Goal: Information Seeking & Learning: Learn about a topic

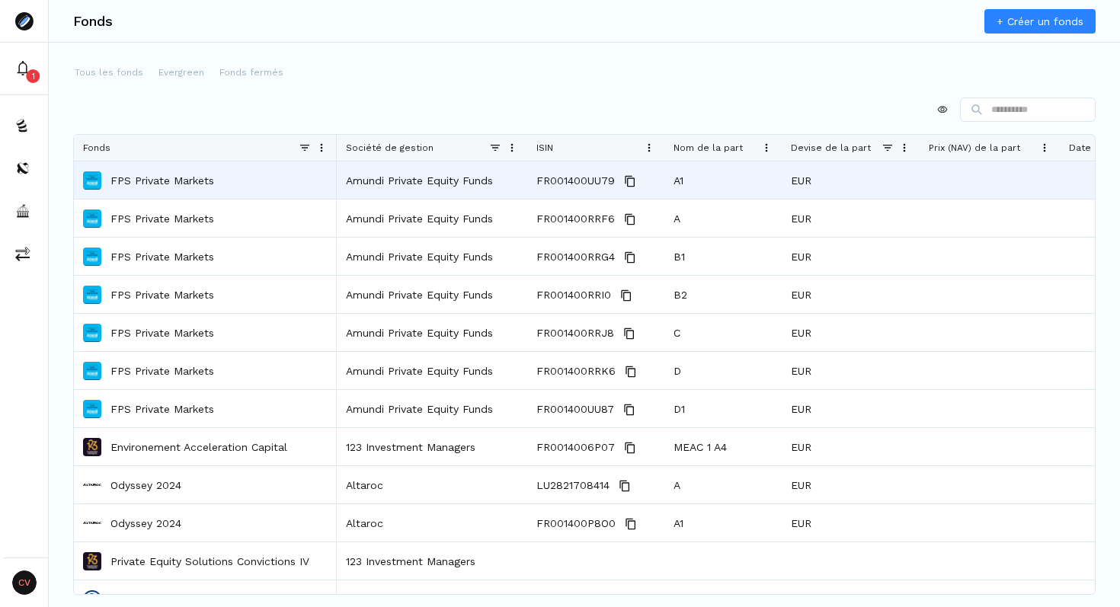
click at [165, 175] on p "FPS Private Markets" at bounding box center [163, 180] width 104 height 15
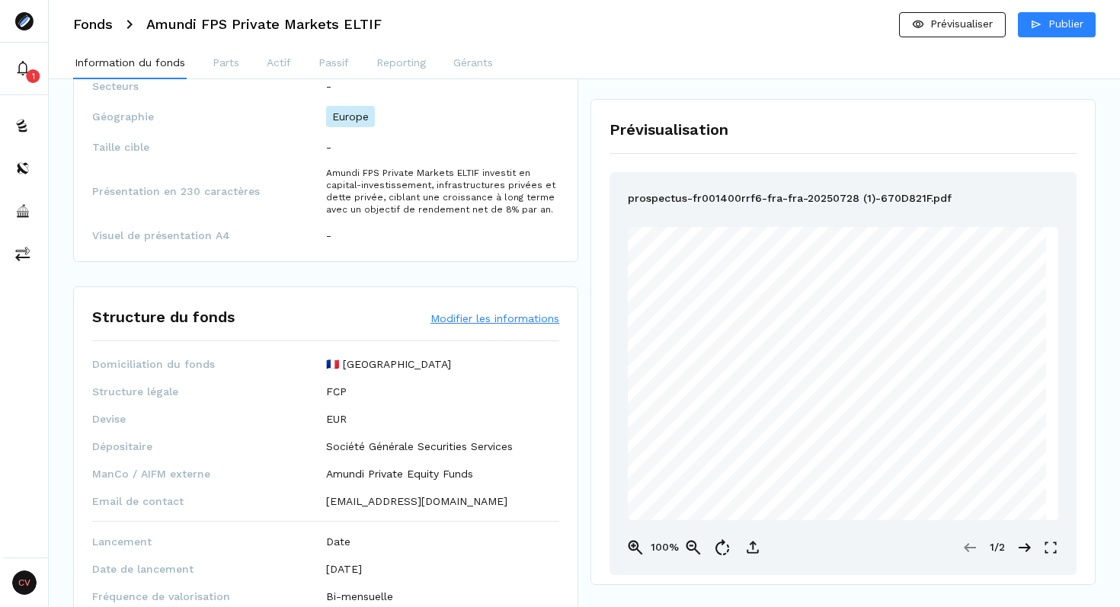
scroll to position [479, 0]
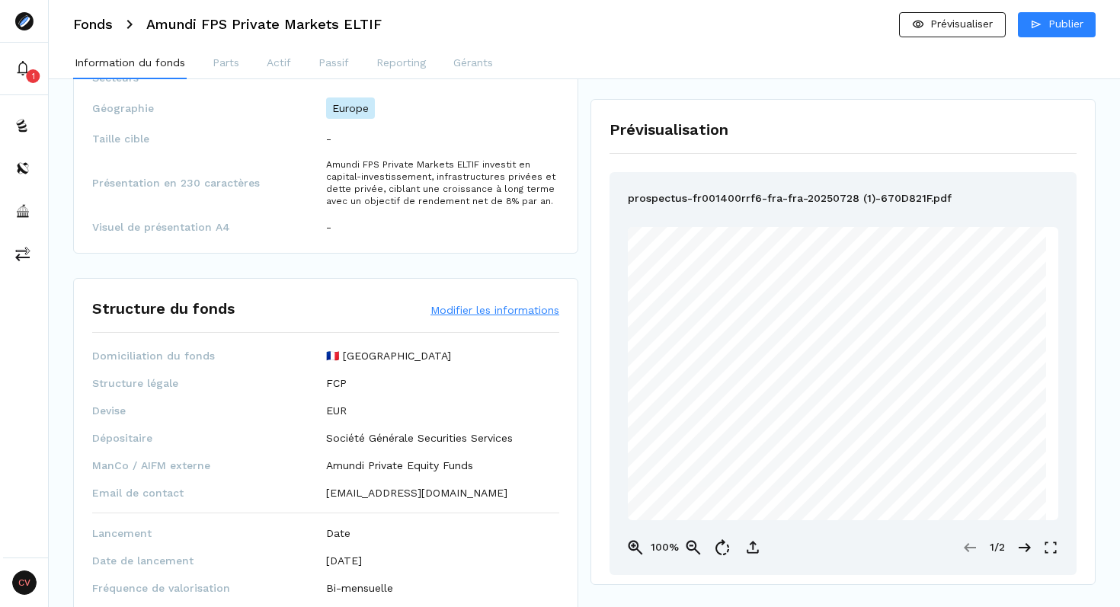
click at [466, 309] on button "Modifier les informations" at bounding box center [495, 310] width 129 height 15
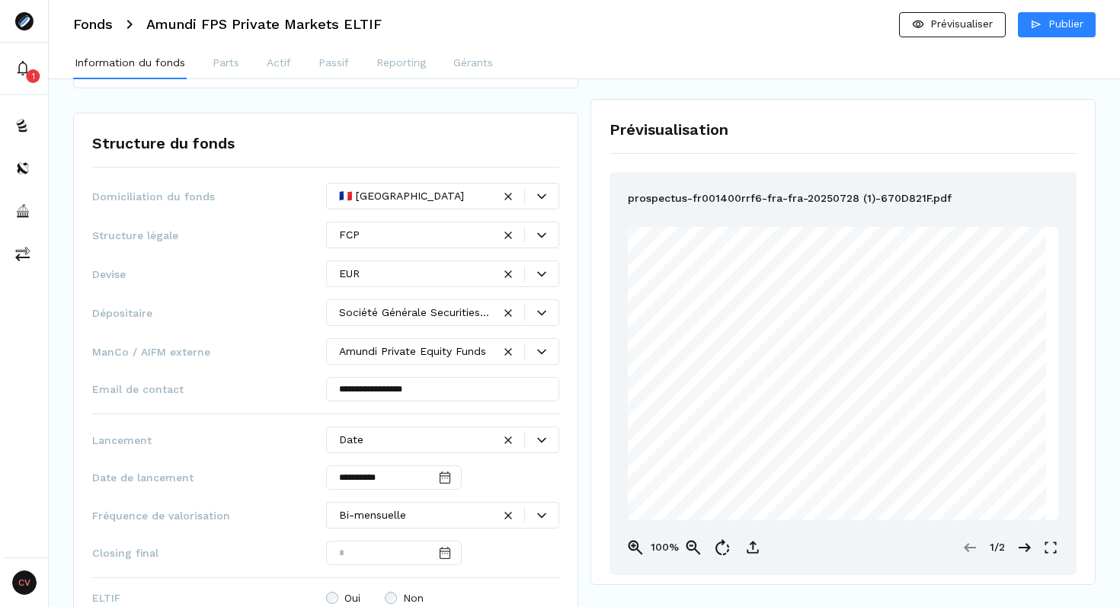
scroll to position [648, 0]
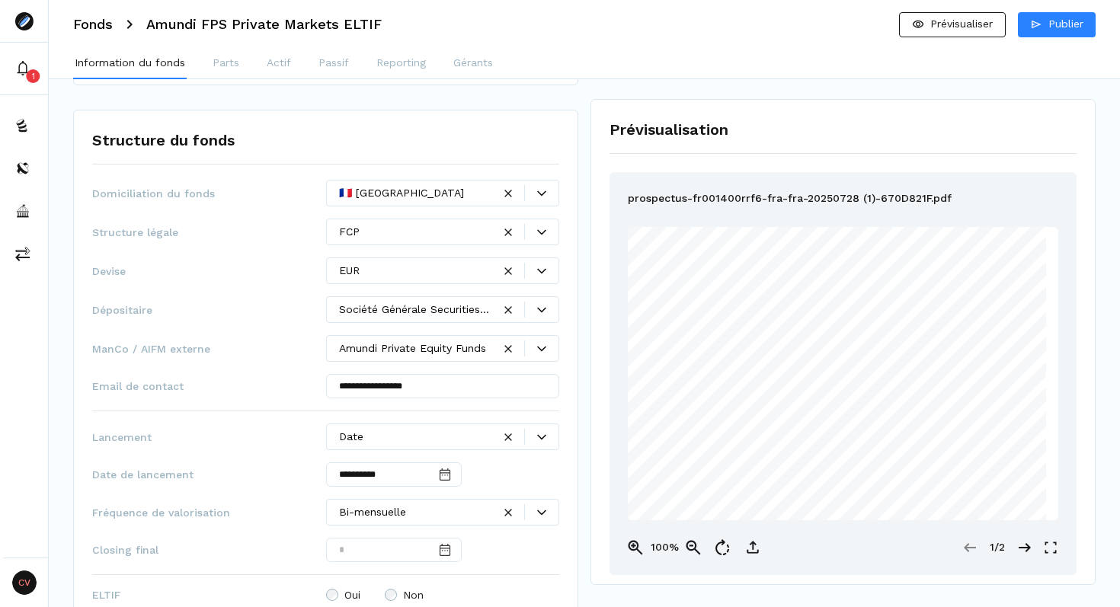
click at [546, 232] on div at bounding box center [542, 232] width 34 height 9
click at [591, 263] on div "Prévisualisation prospectus-fr001400rrf6-fra-fra-20250728 (1)-670D821F.pdf Page…" at bounding box center [843, 342] width 505 height 486
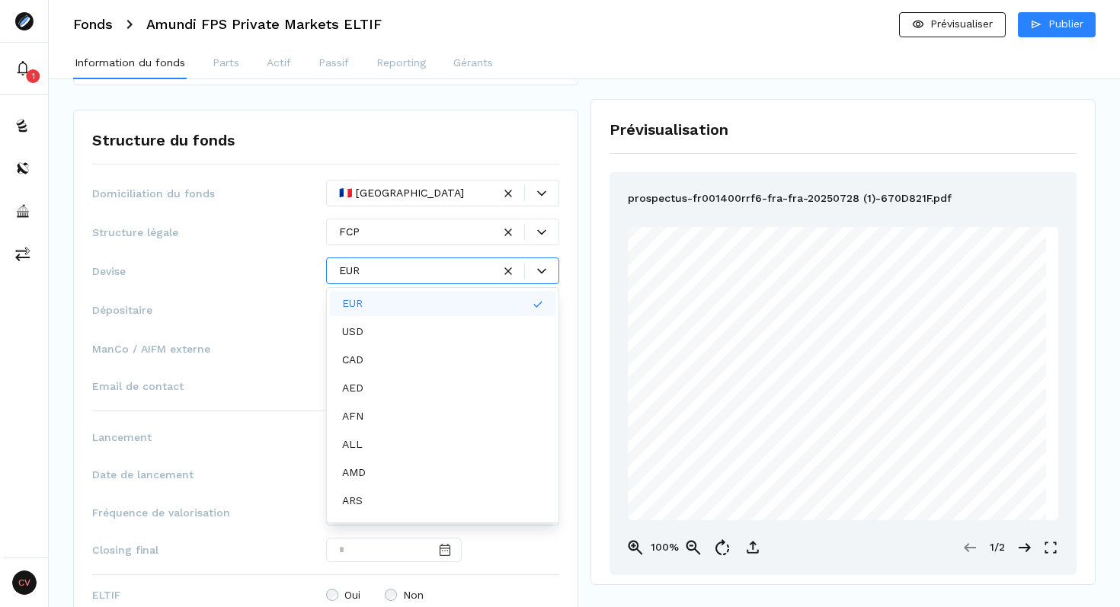
click at [425, 275] on div at bounding box center [416, 271] width 154 height 16
click at [578, 286] on div "**********" at bounding box center [325, 478] width 505 height 737
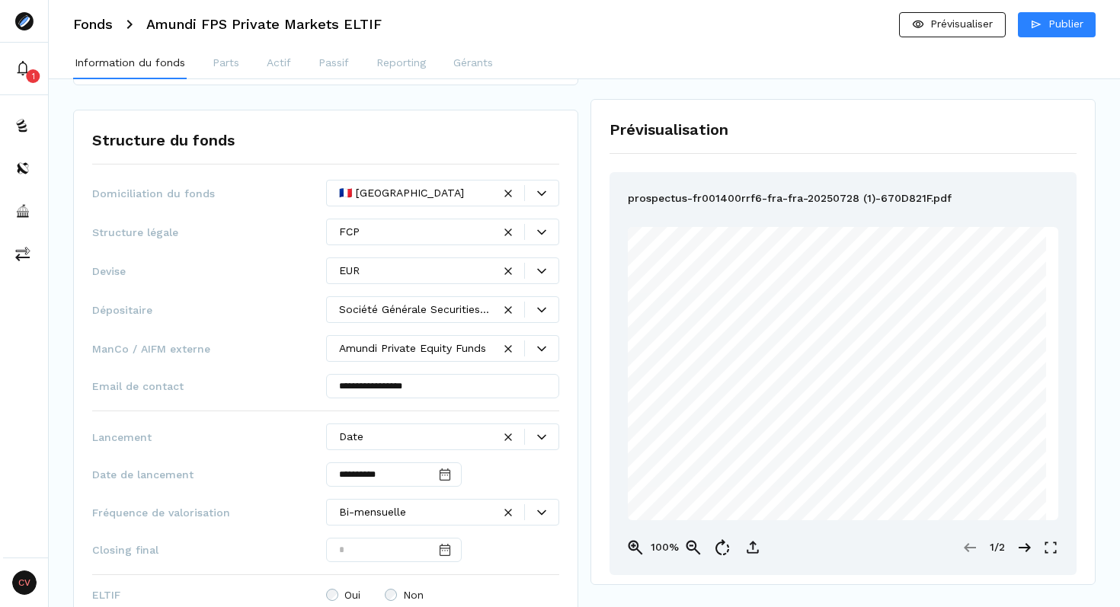
click at [449, 307] on div at bounding box center [416, 310] width 154 height 16
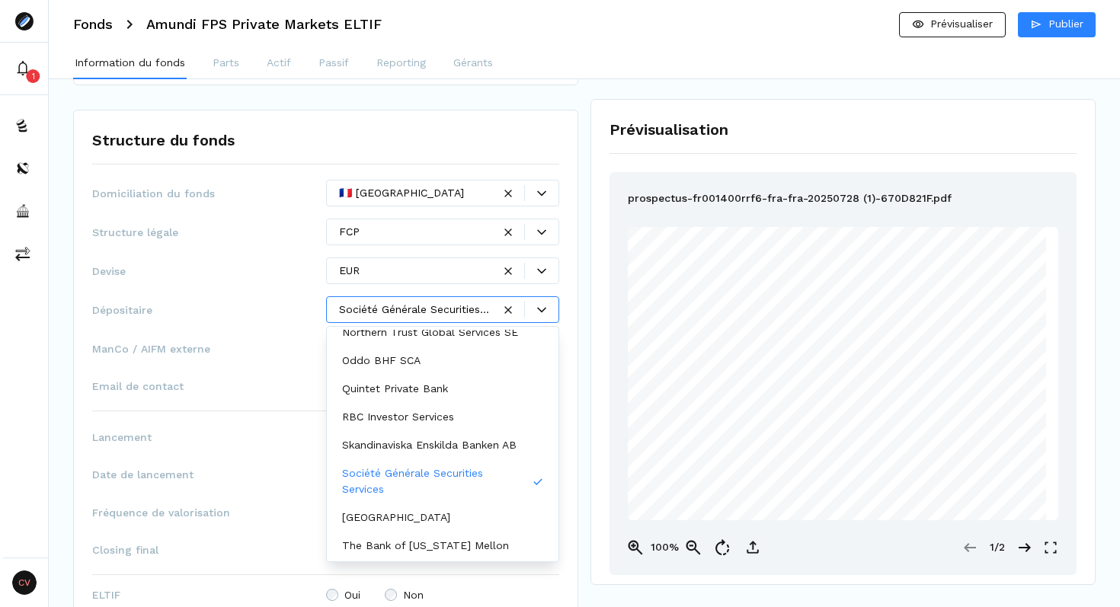
scroll to position [0, 0]
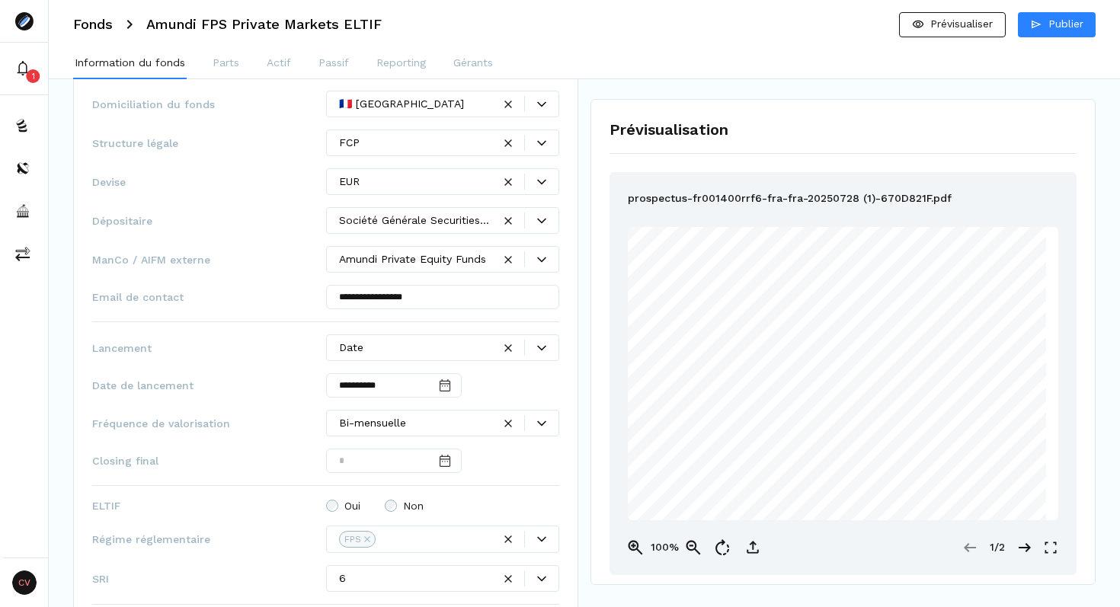
scroll to position [739, 0]
click at [465, 346] on div at bounding box center [416, 346] width 154 height 16
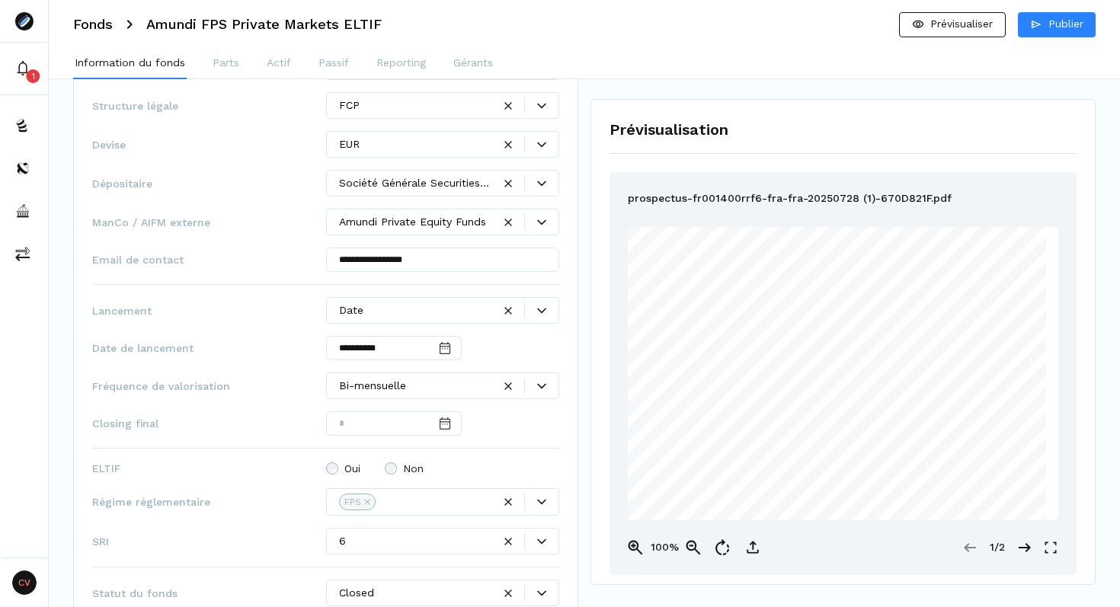
scroll to position [770, 0]
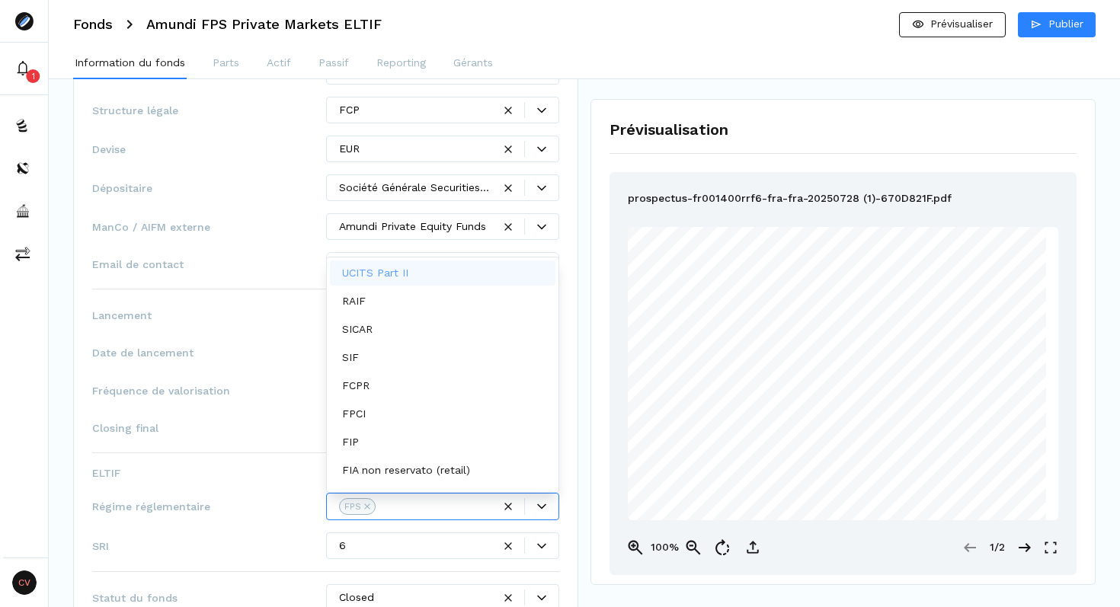
click at [437, 505] on div at bounding box center [436, 507] width 113 height 16
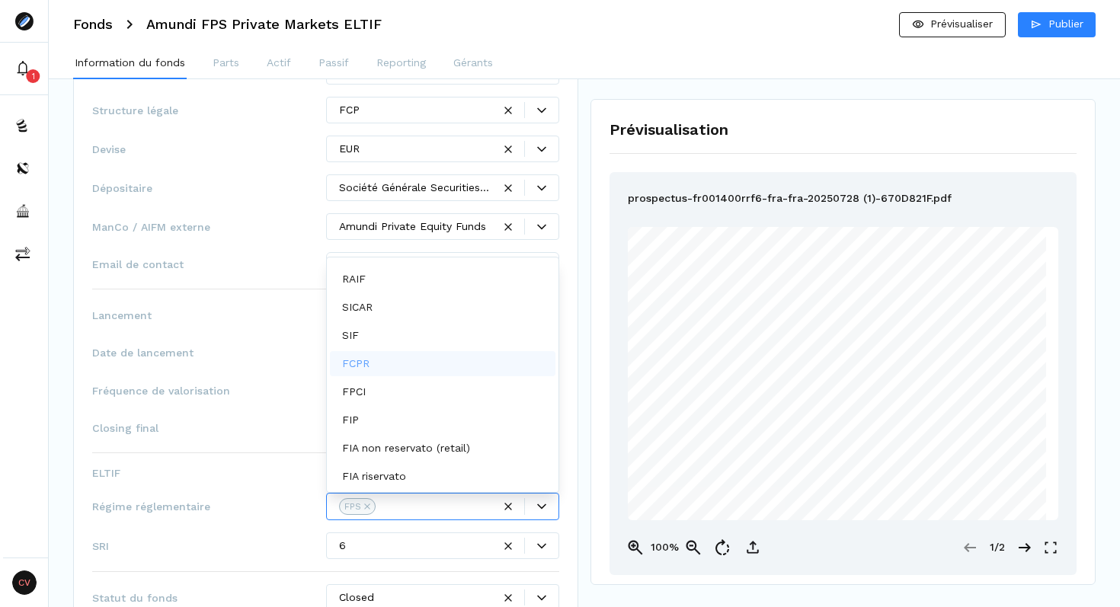
scroll to position [0, 0]
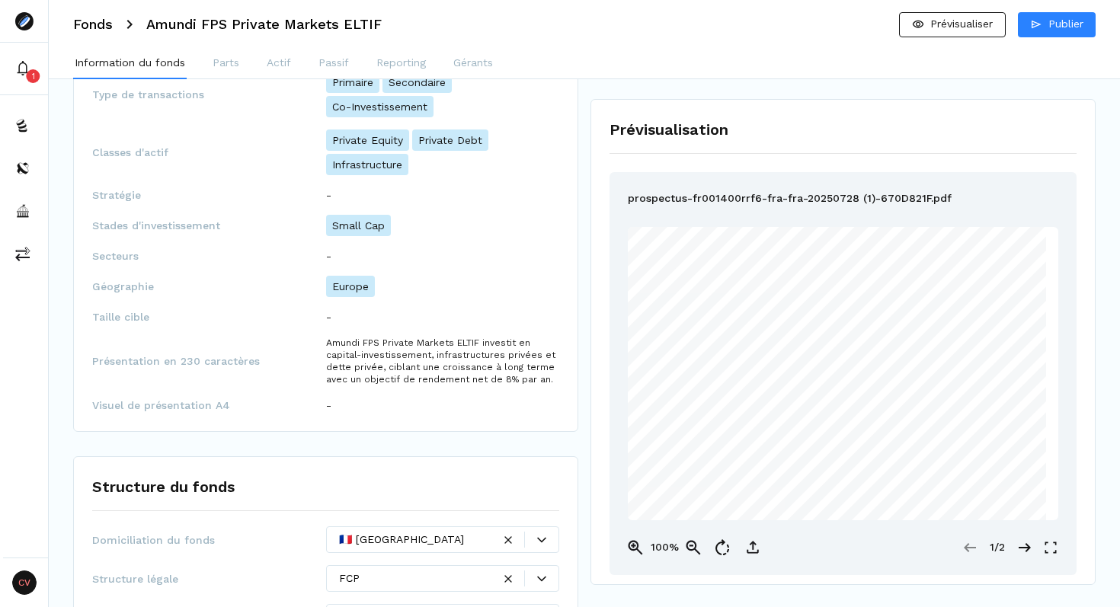
scroll to position [261, 0]
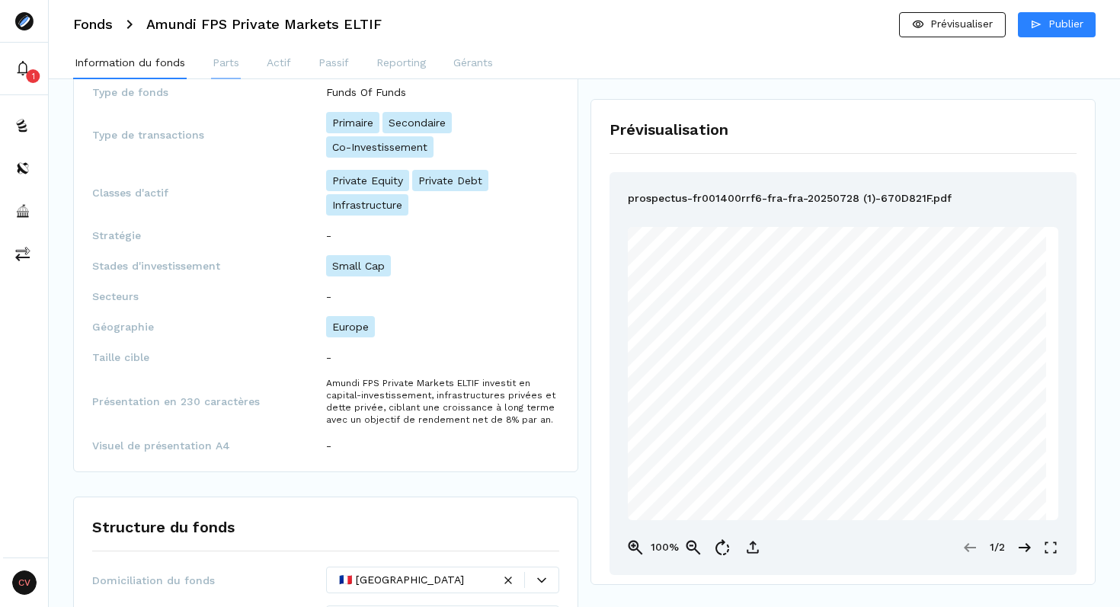
click at [238, 69] on p "Parts" at bounding box center [226, 63] width 27 height 16
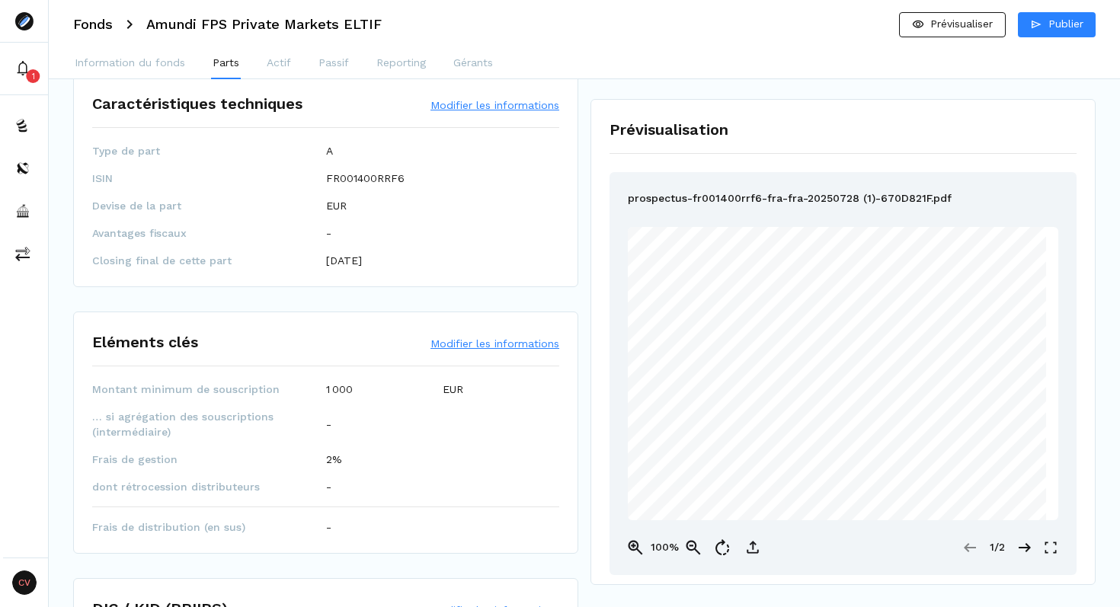
scroll to position [0, 0]
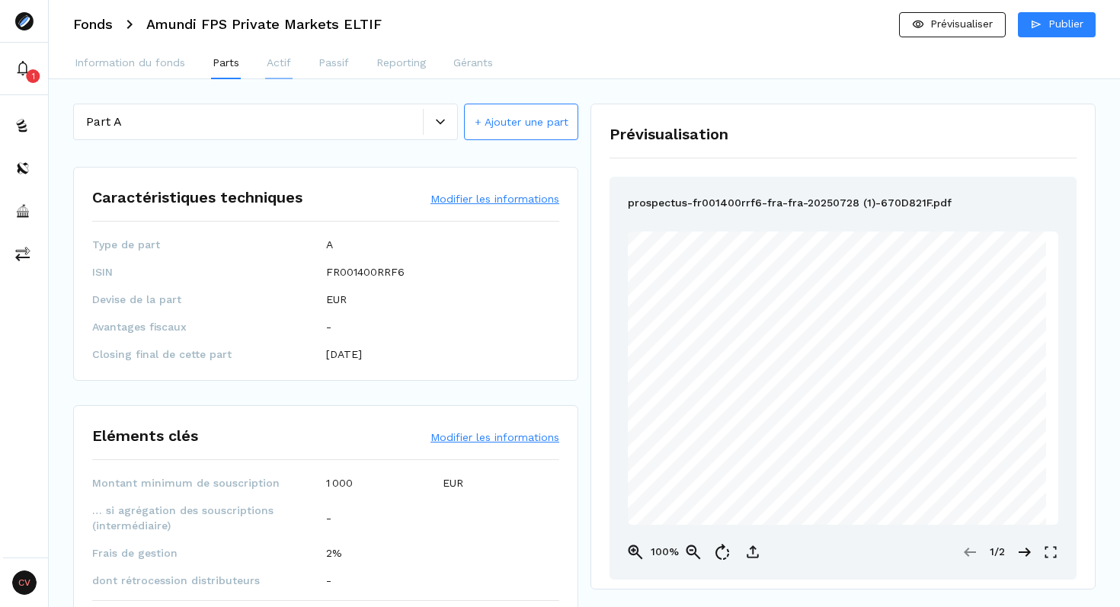
click at [280, 61] on p "Actif" at bounding box center [279, 63] width 24 height 16
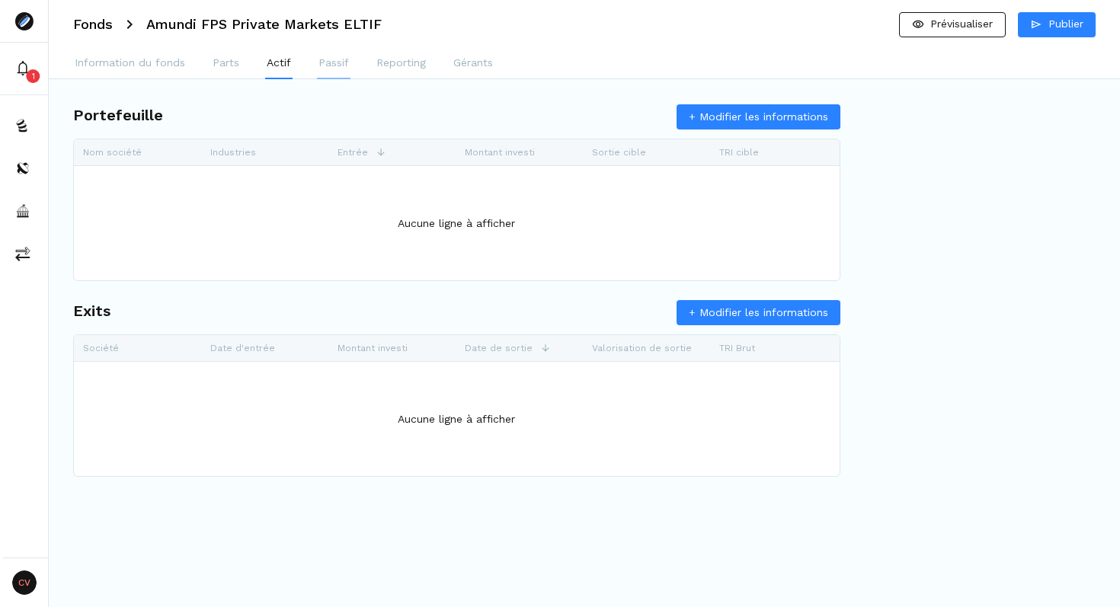
click at [334, 62] on p "Passif" at bounding box center [334, 63] width 30 height 16
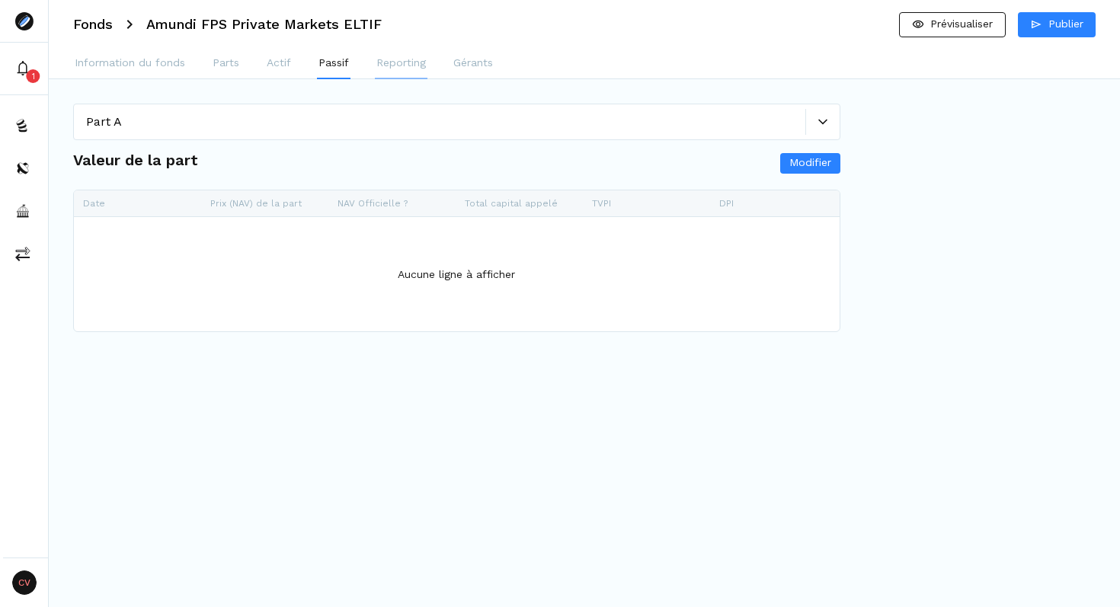
click at [394, 64] on p "Reporting" at bounding box center [402, 63] width 50 height 16
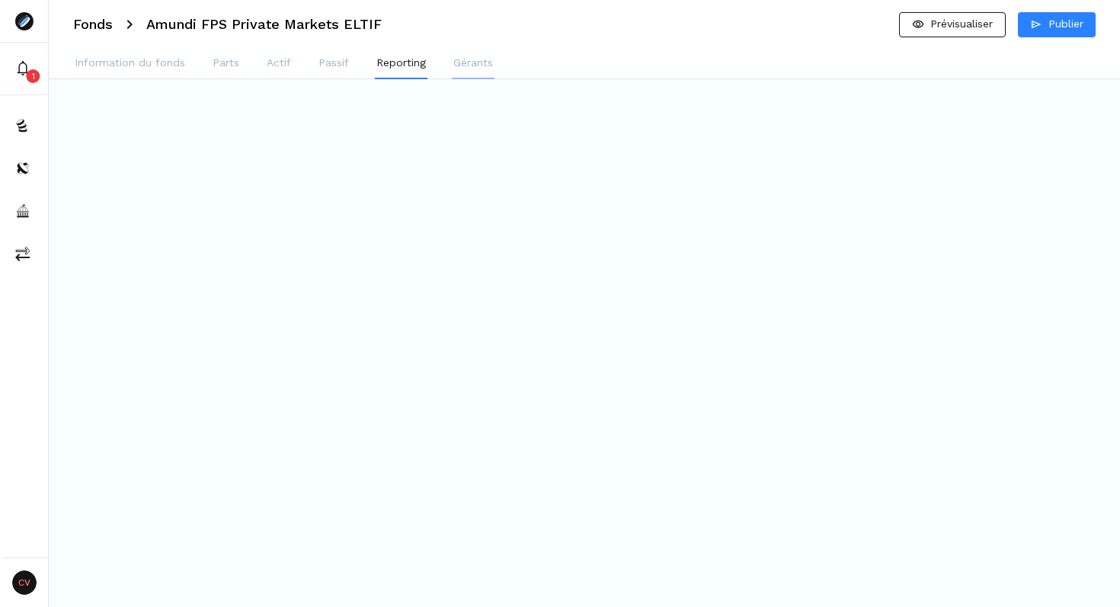
click at [454, 63] on p "Gérants" at bounding box center [473, 63] width 40 height 16
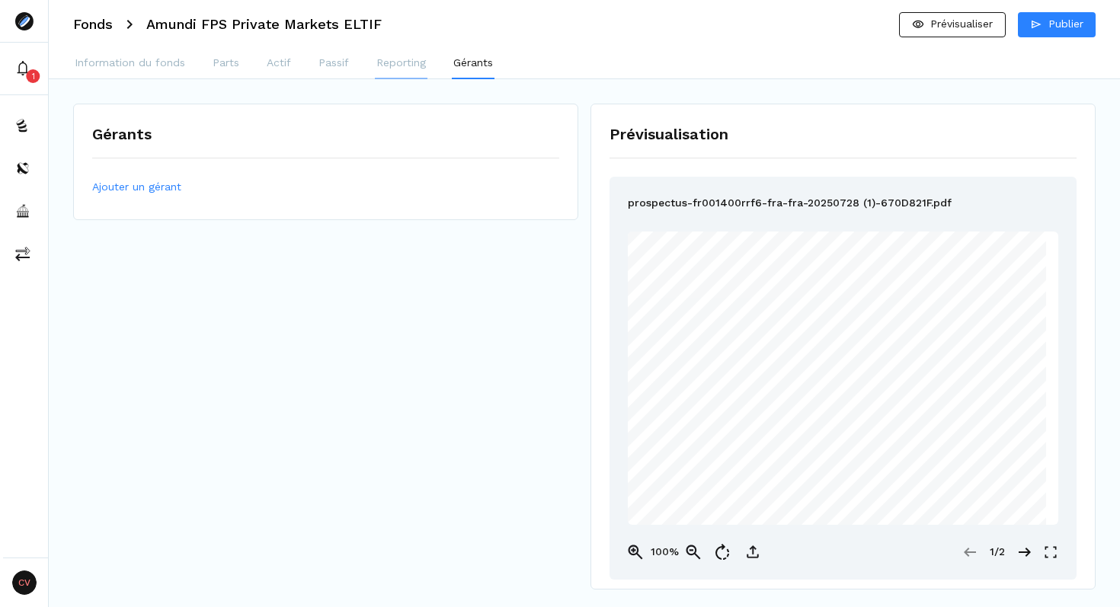
click at [402, 60] on p "Reporting" at bounding box center [402, 63] width 50 height 16
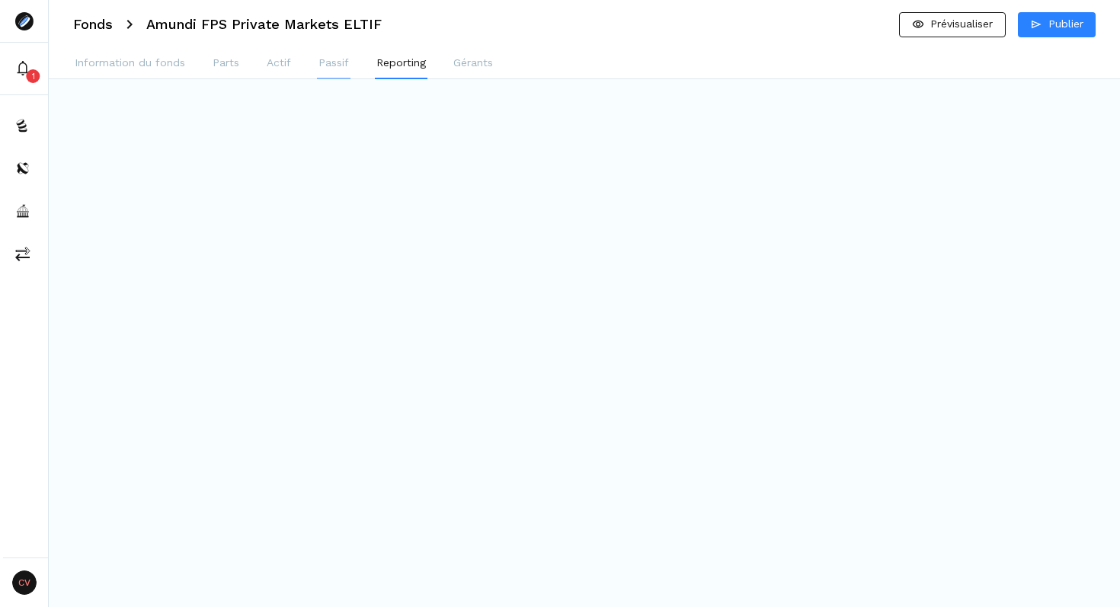
click at [340, 59] on p "Passif" at bounding box center [334, 63] width 30 height 16
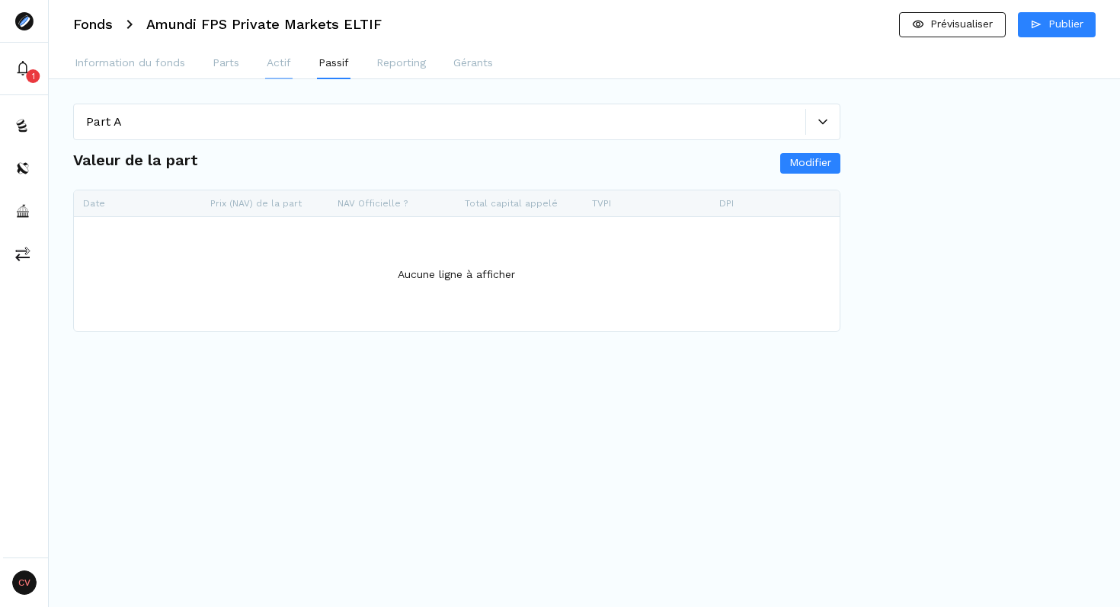
click at [274, 59] on p "Actif" at bounding box center [279, 63] width 24 height 16
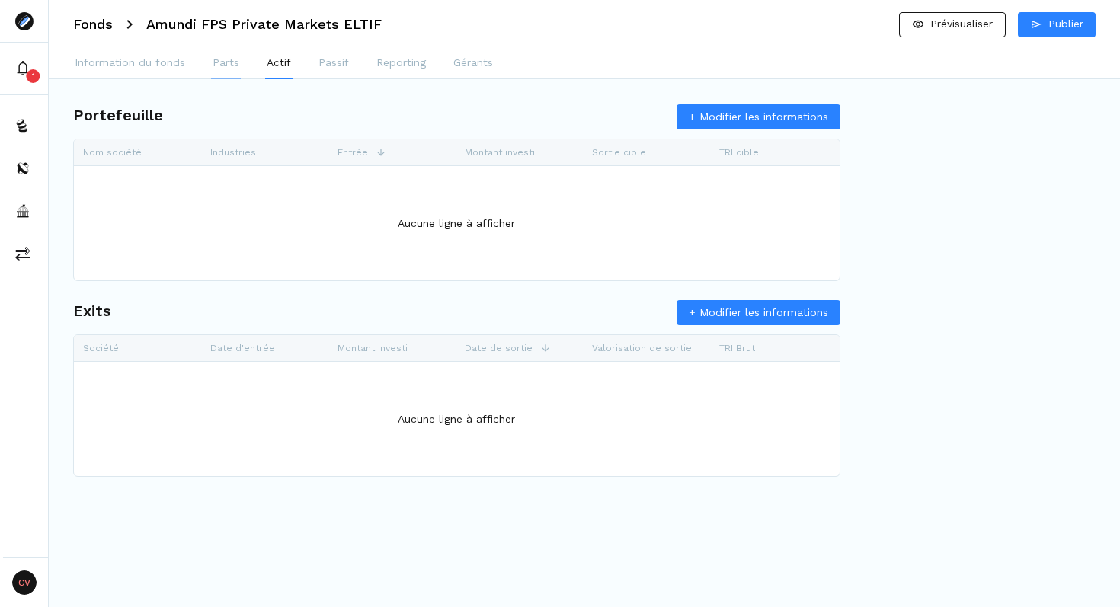
click at [232, 60] on p "Parts" at bounding box center [226, 63] width 27 height 16
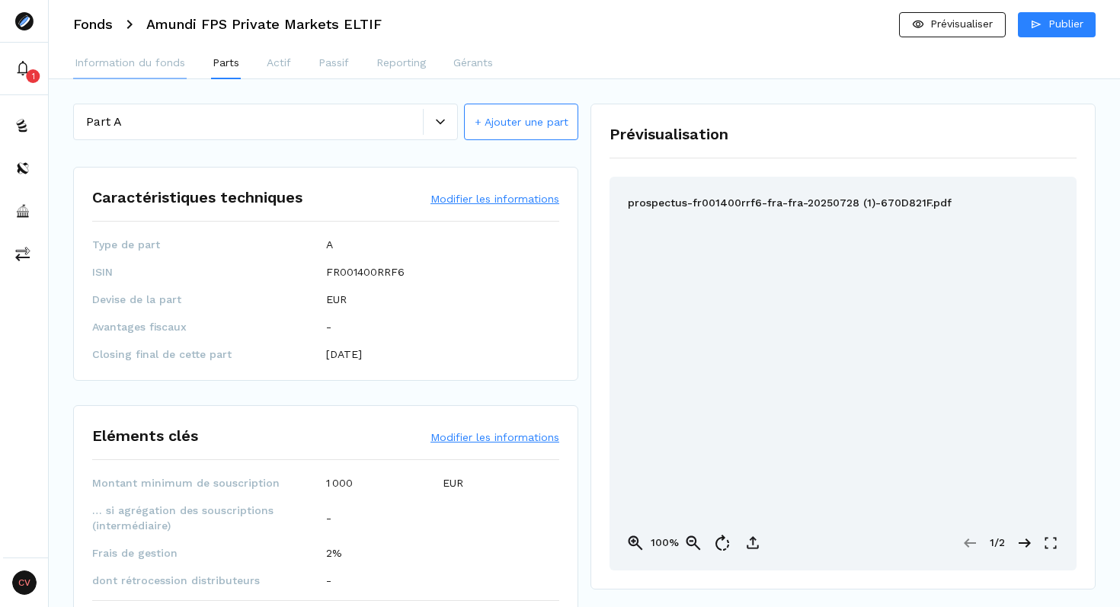
click at [159, 63] on p "Information du fonds" at bounding box center [130, 63] width 111 height 16
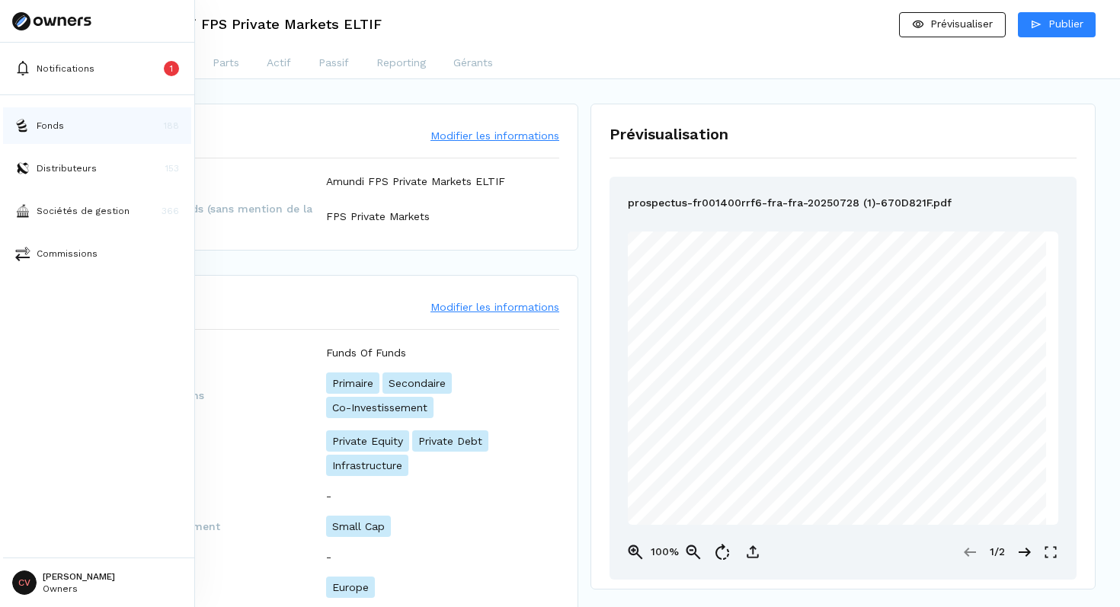
click at [50, 130] on p "Fonds" at bounding box center [50, 126] width 27 height 14
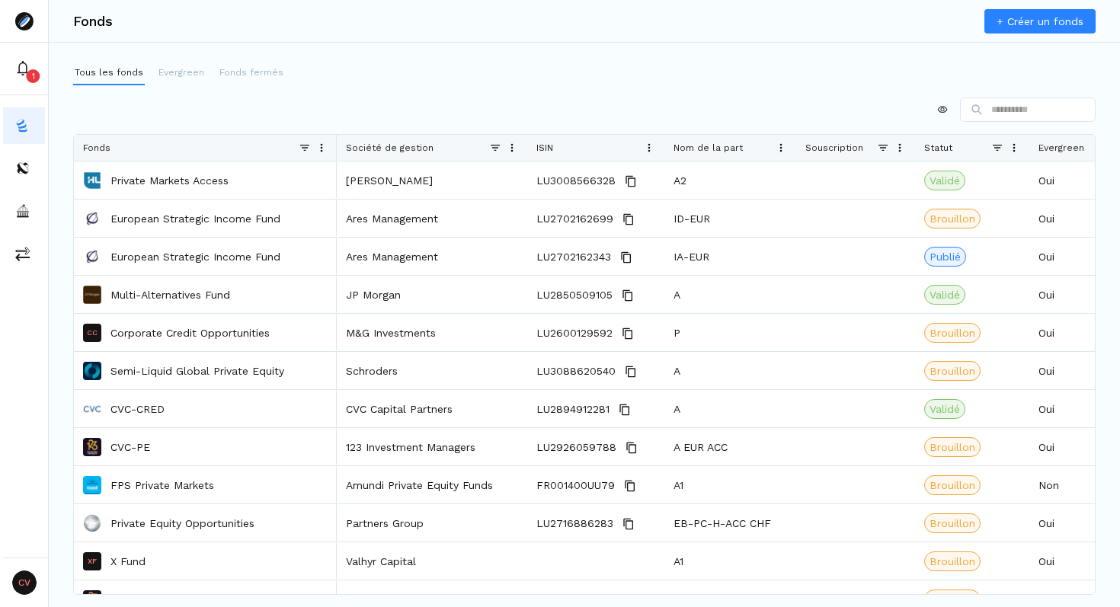
click at [511, 145] on span at bounding box center [512, 148] width 12 height 12
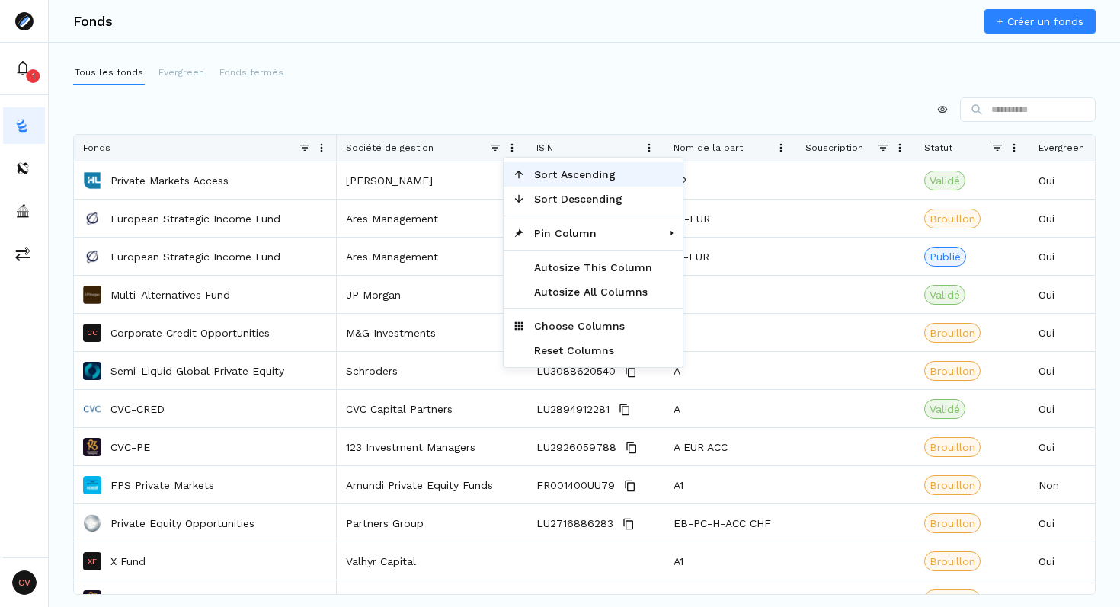
click at [559, 179] on span "Sort Ascending" at bounding box center [593, 174] width 136 height 24
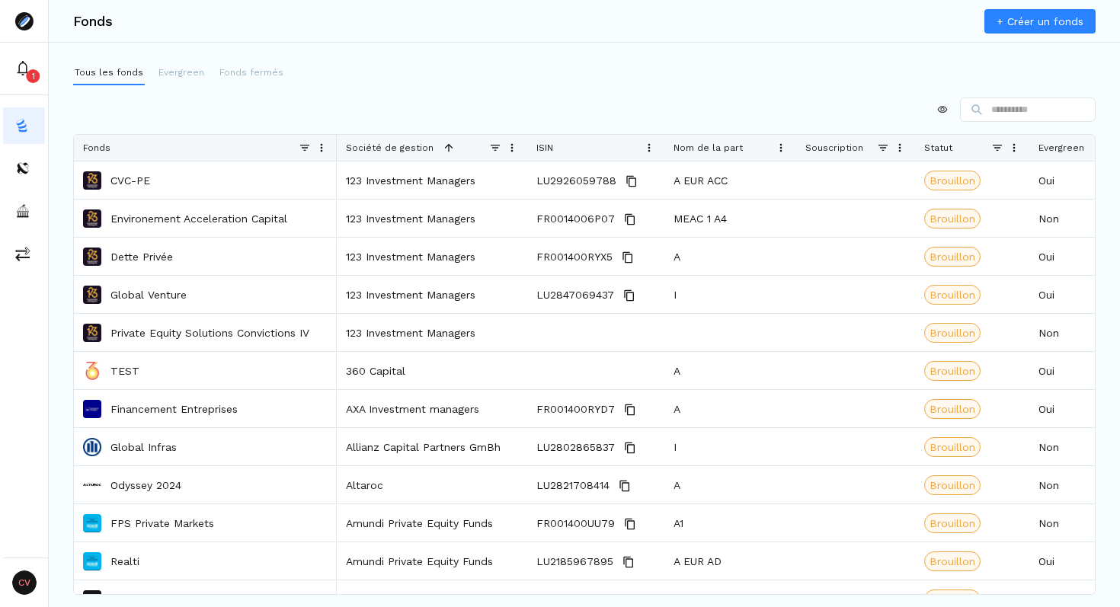
click at [499, 95] on div "Tous les fonds Evergreen Fonds fermés Press ENTER to sort. Press ALT DOWN to op…" at bounding box center [585, 310] width 1072 height 498
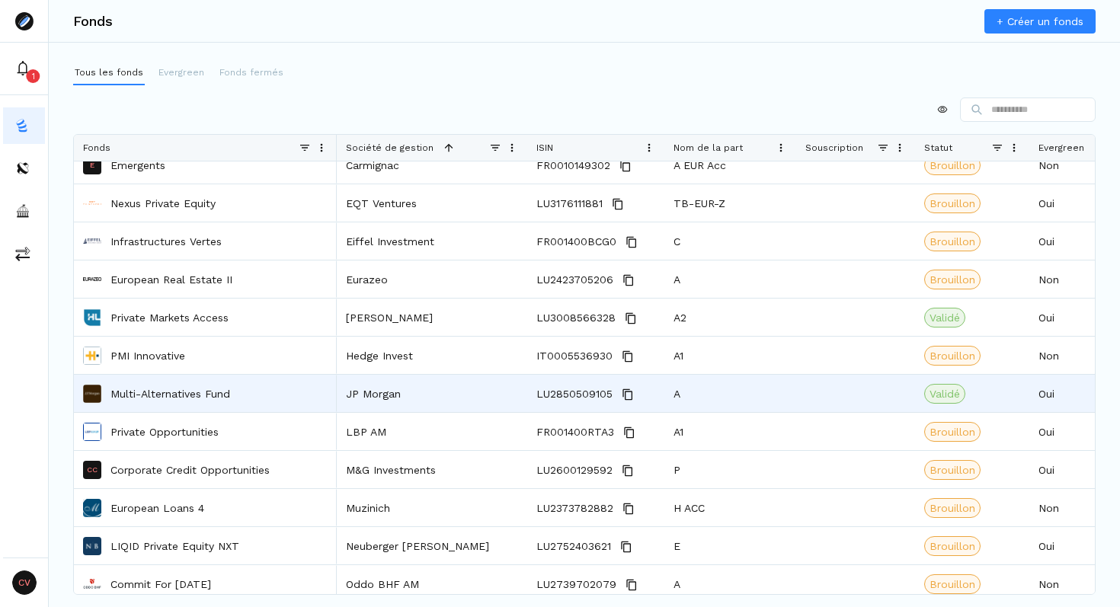
scroll to position [663, 0]
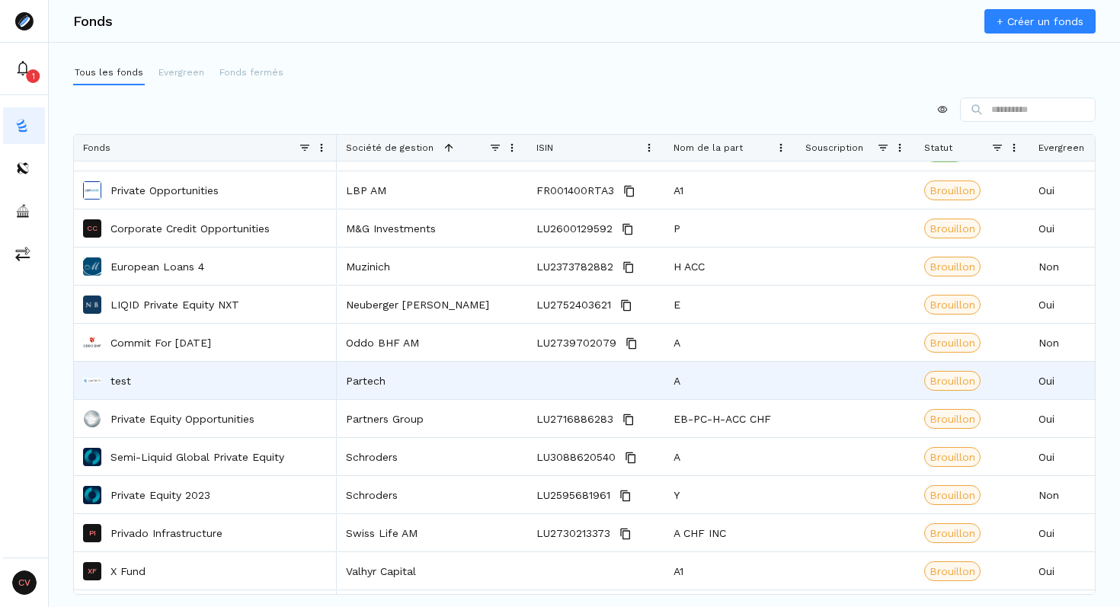
click at [149, 379] on div "test" at bounding box center [205, 381] width 245 height 36
click at [120, 379] on p "test" at bounding box center [121, 380] width 21 height 15
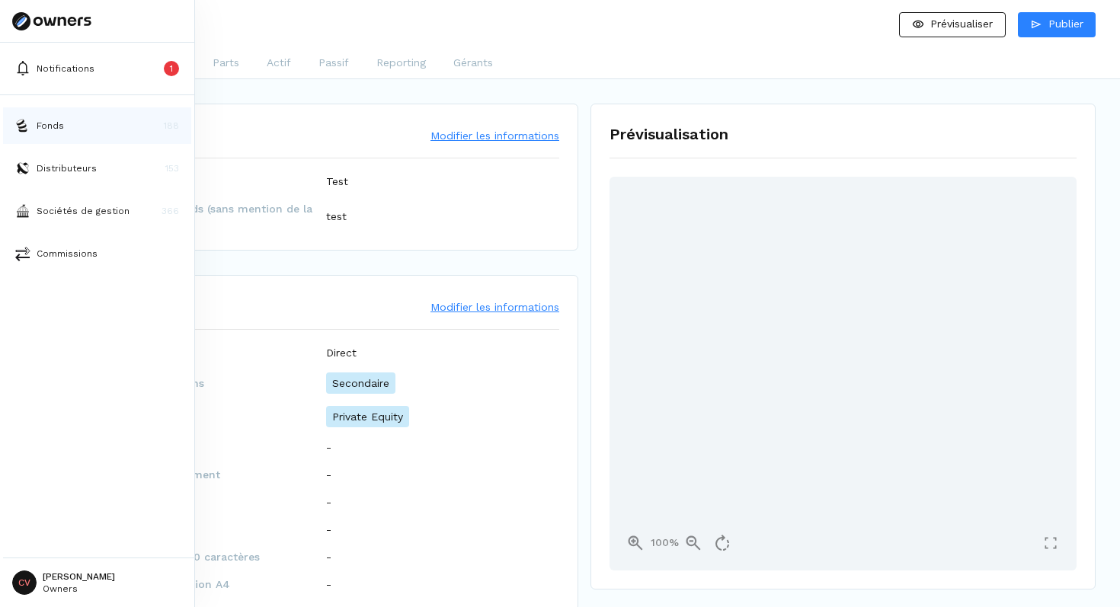
click at [49, 125] on p "Fonds" at bounding box center [50, 126] width 27 height 14
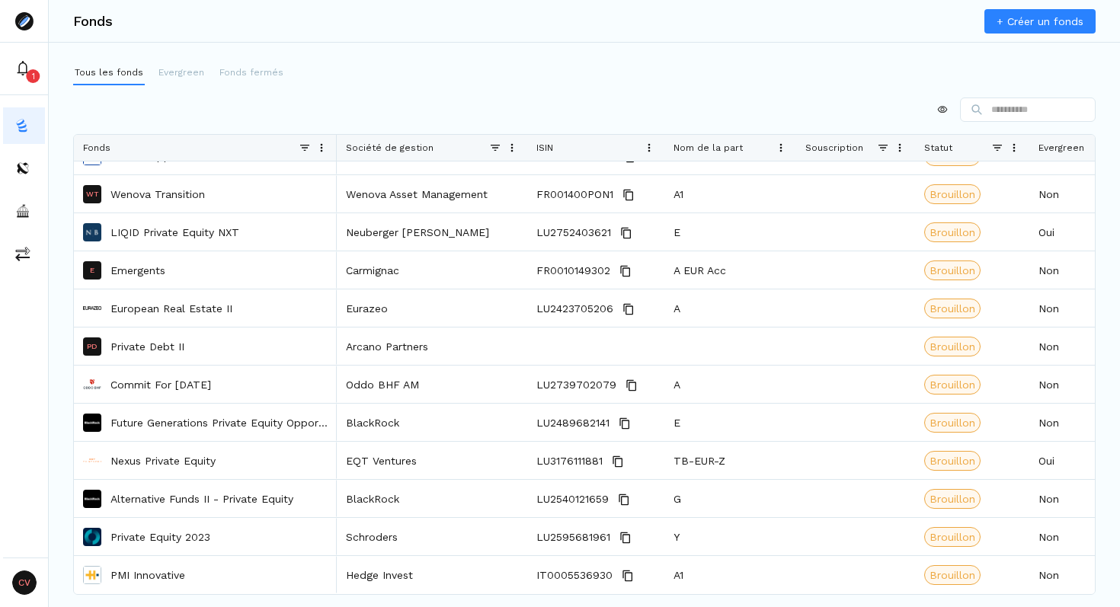
click at [510, 152] on span at bounding box center [512, 148] width 12 height 12
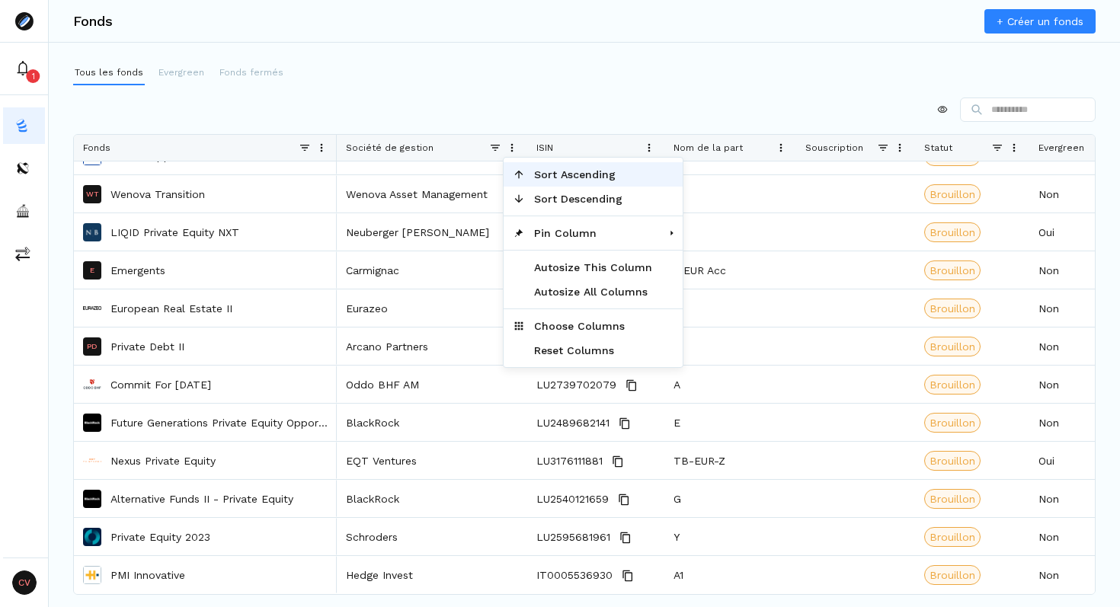
click at [545, 178] on span "Sort Ascending" at bounding box center [593, 174] width 136 height 24
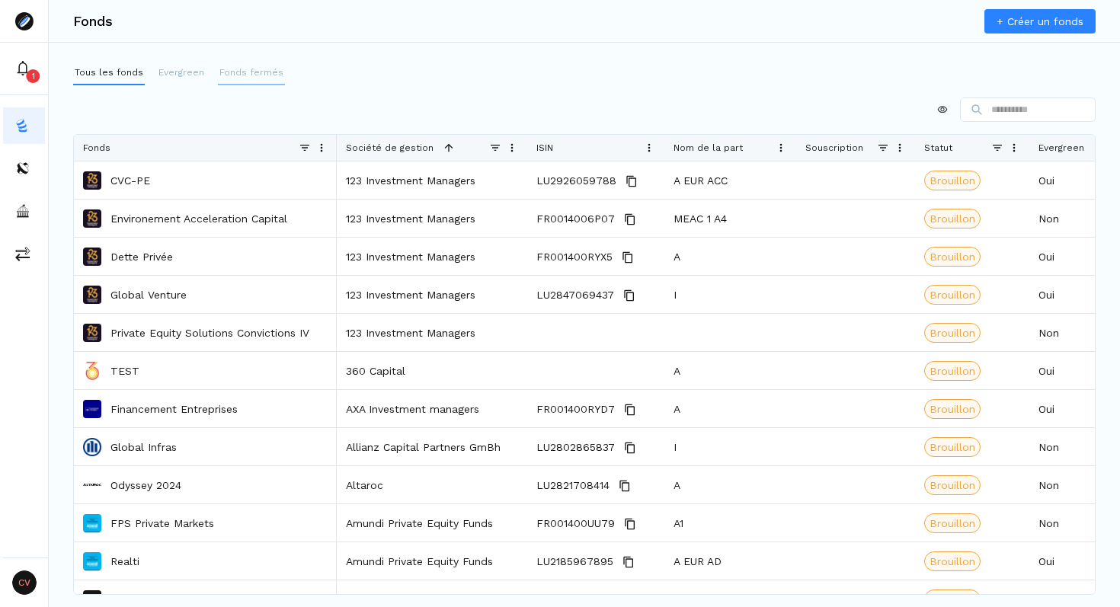
click at [243, 66] on p "Fonds fermés" at bounding box center [252, 73] width 64 height 14
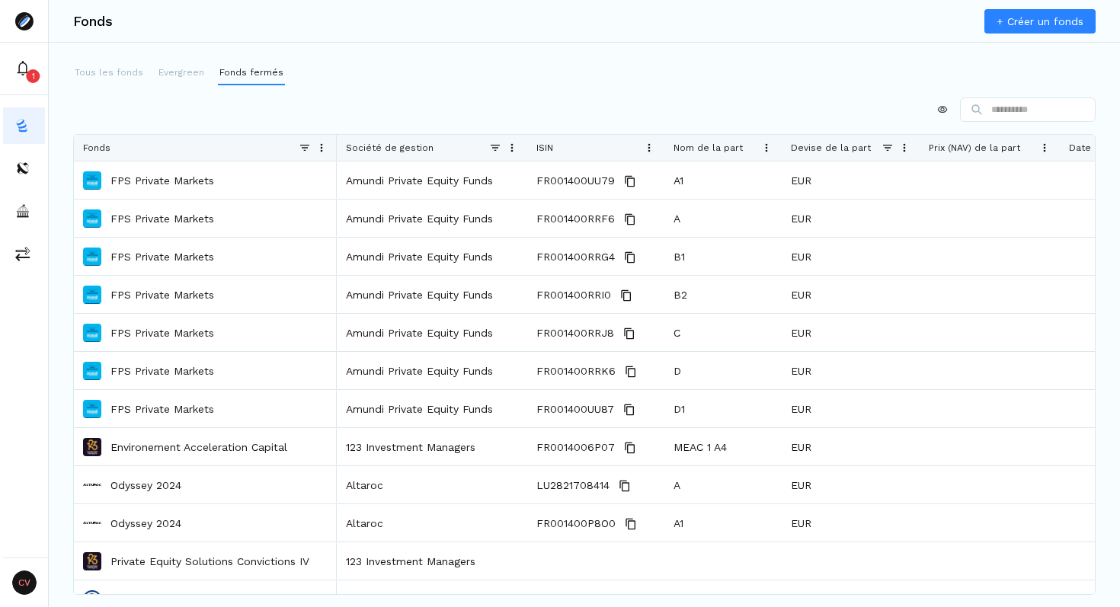
click at [513, 146] on span at bounding box center [512, 148] width 12 height 12
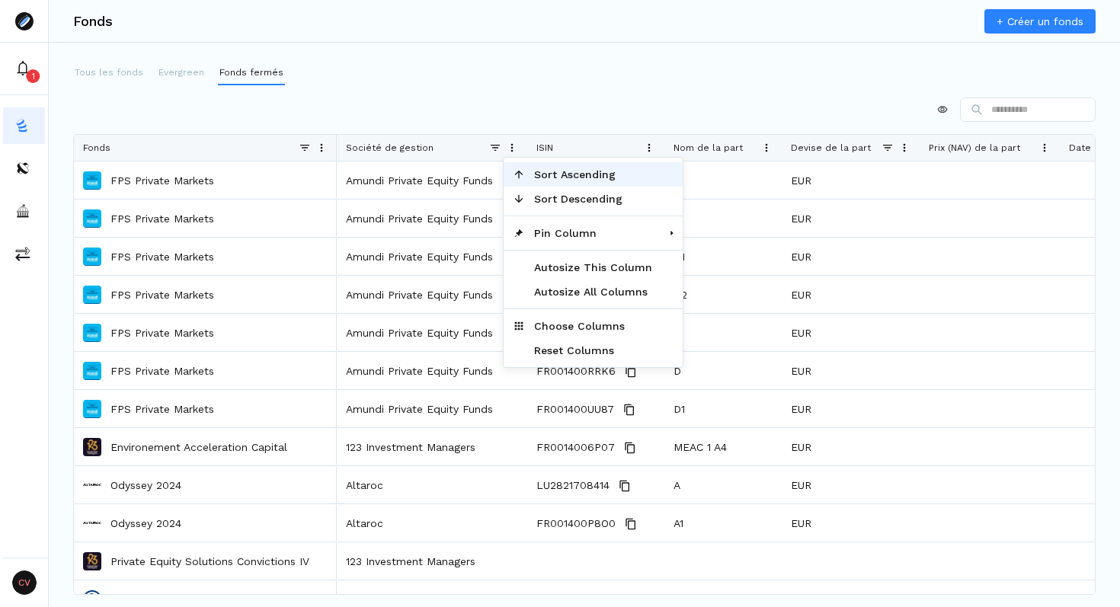
click at [479, 112] on div at bounding box center [584, 110] width 1023 height 24
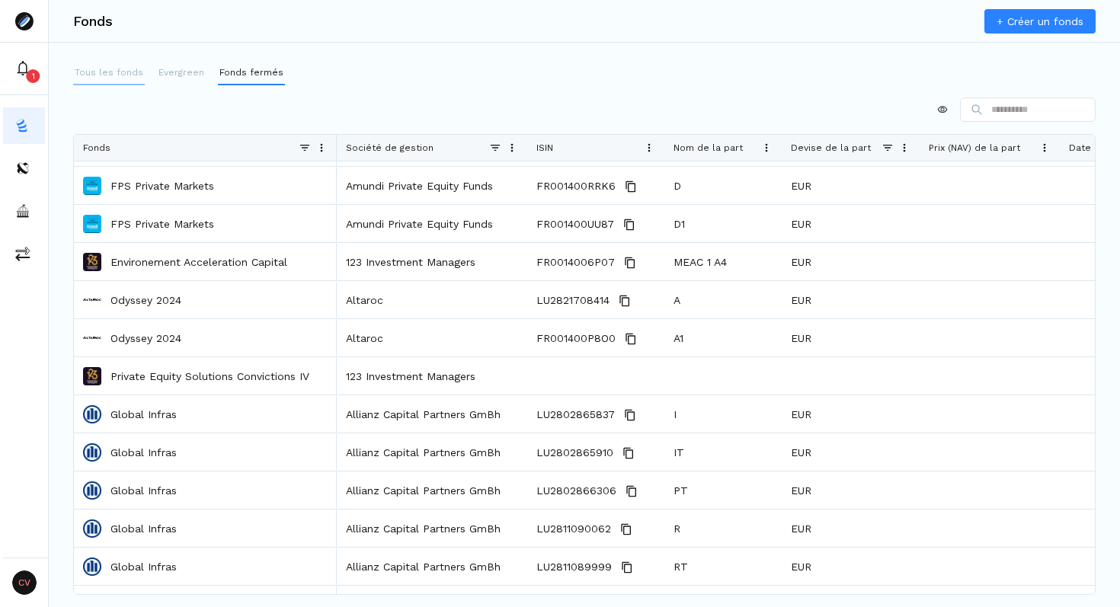
click at [111, 72] on p "Tous les fonds" at bounding box center [109, 73] width 69 height 14
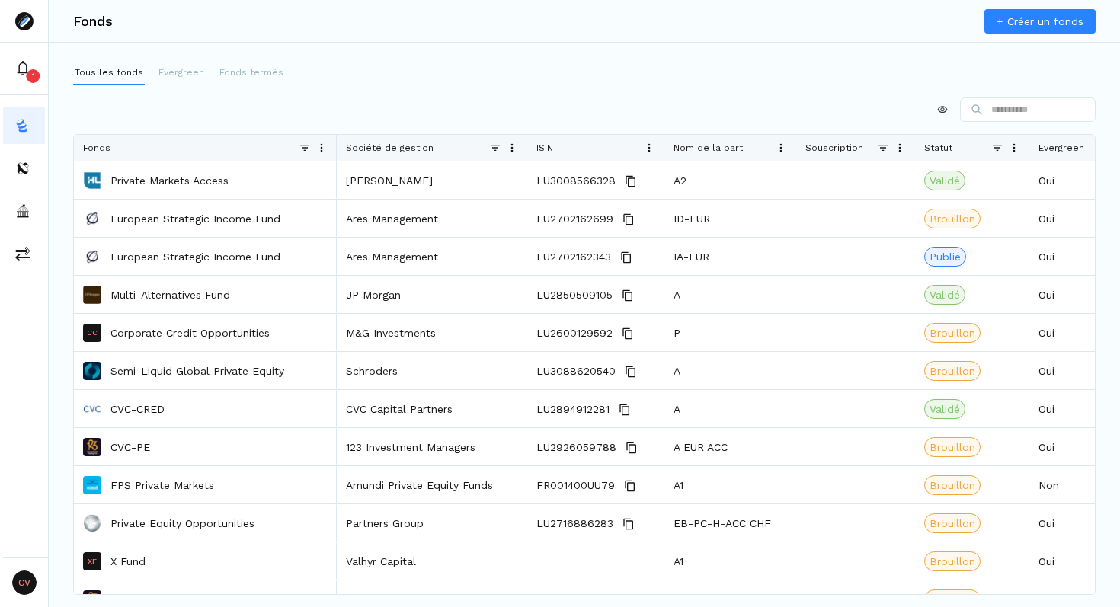
click at [514, 148] on span at bounding box center [512, 148] width 12 height 12
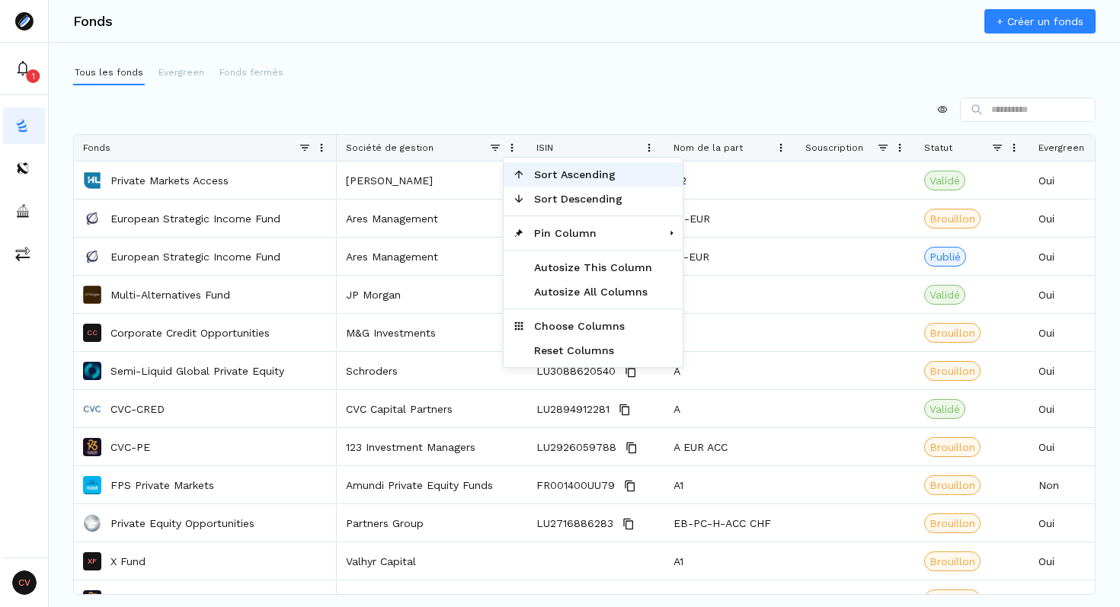
click at [546, 177] on span "Sort Ascending" at bounding box center [593, 174] width 136 height 24
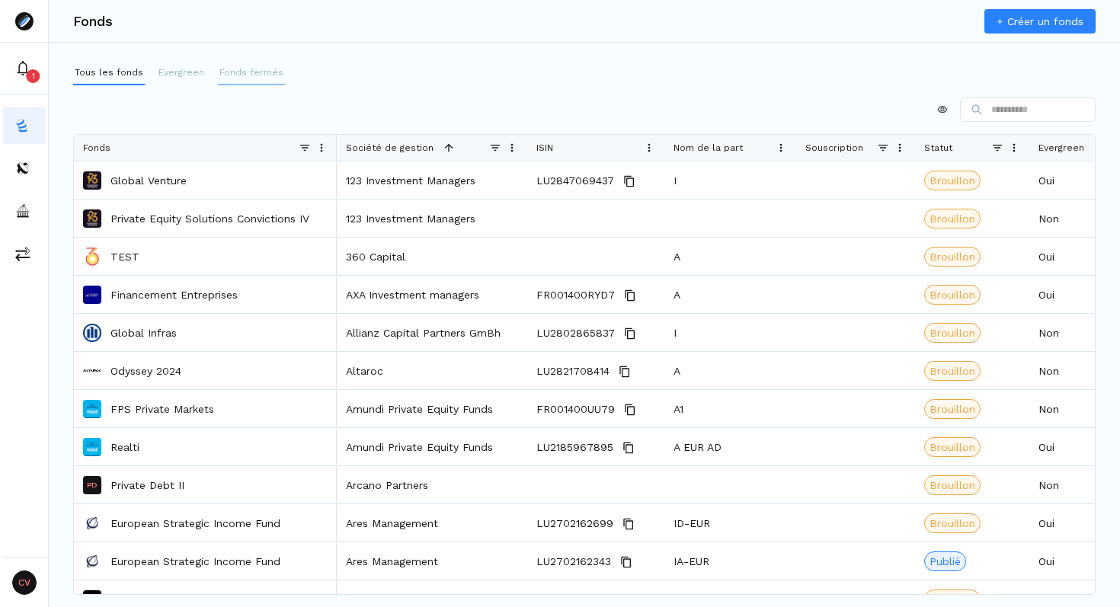
click at [261, 75] on p "Fonds fermés" at bounding box center [252, 73] width 64 height 14
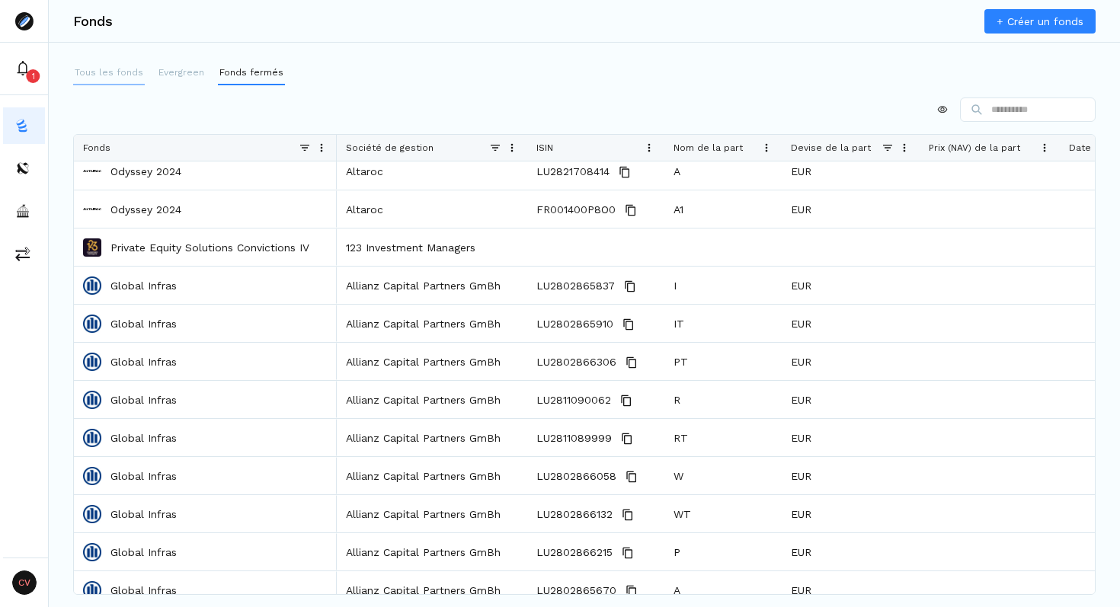
click at [114, 69] on p "Tous les fonds" at bounding box center [109, 73] width 69 height 14
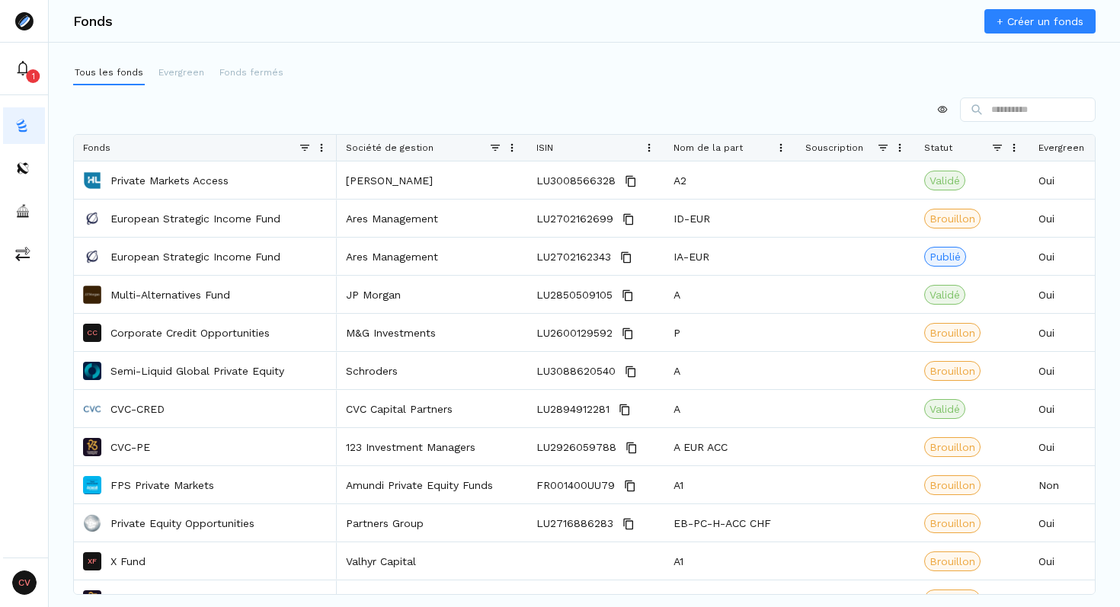
click at [423, 101] on div at bounding box center [584, 110] width 1023 height 24
